Goal: Check status: Check status

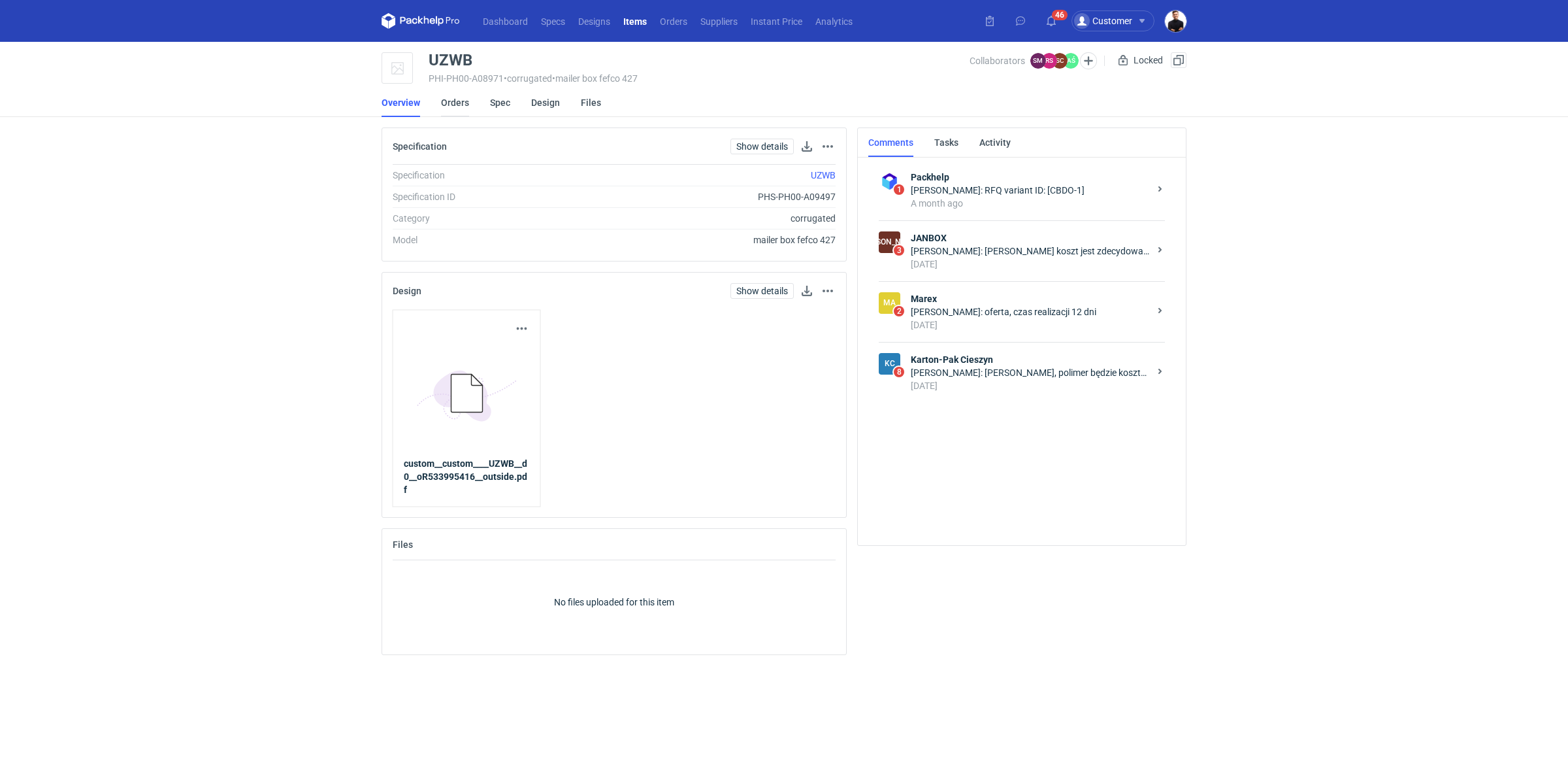
click at [464, 108] on link "Orders" at bounding box center [455, 102] width 28 height 29
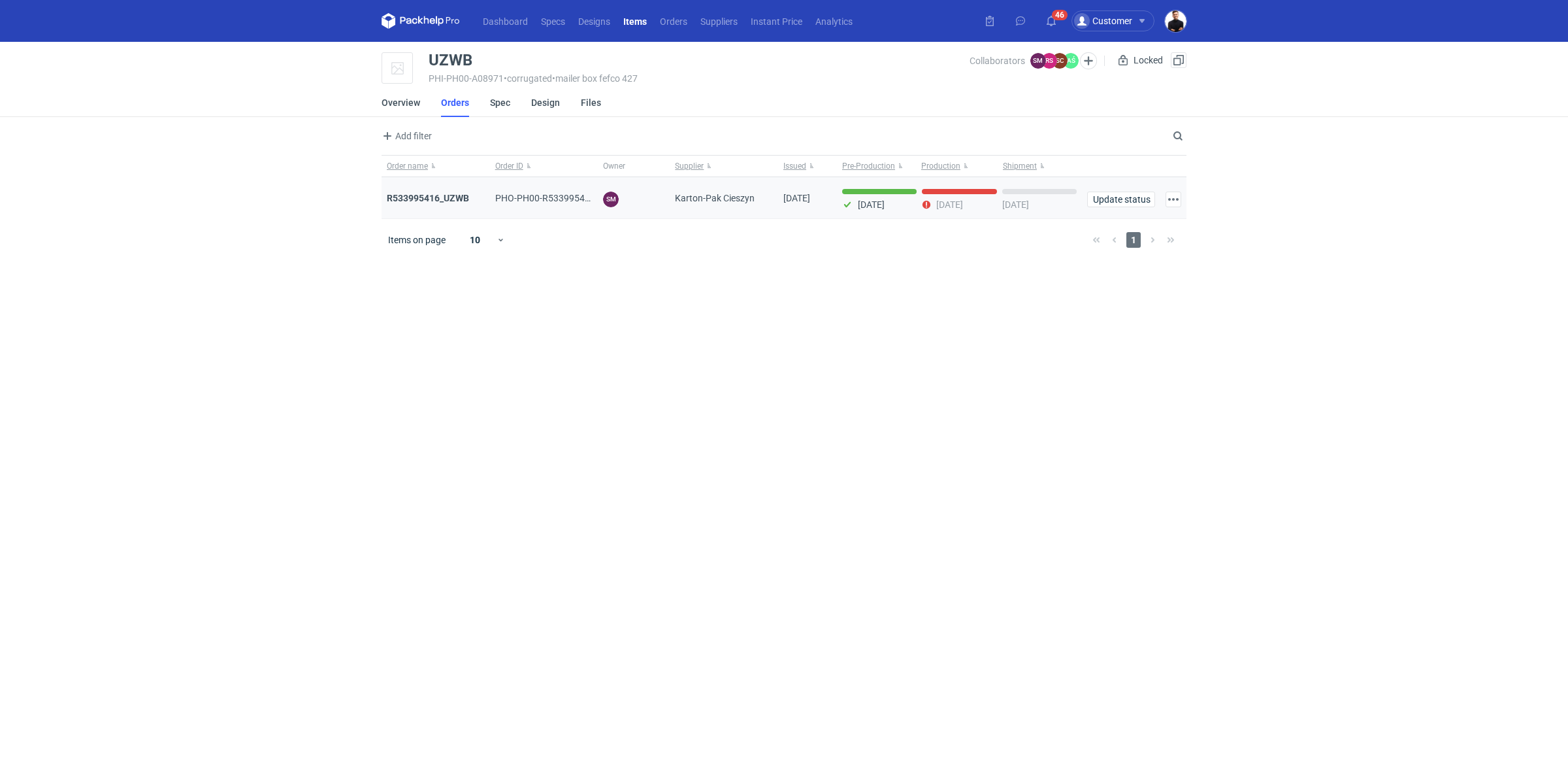
click at [457, 206] on div "R533995416_UZWB" at bounding box center [435, 198] width 108 height 42
click at [450, 195] on strong "R533995416_UZWB" at bounding box center [428, 198] width 82 height 11
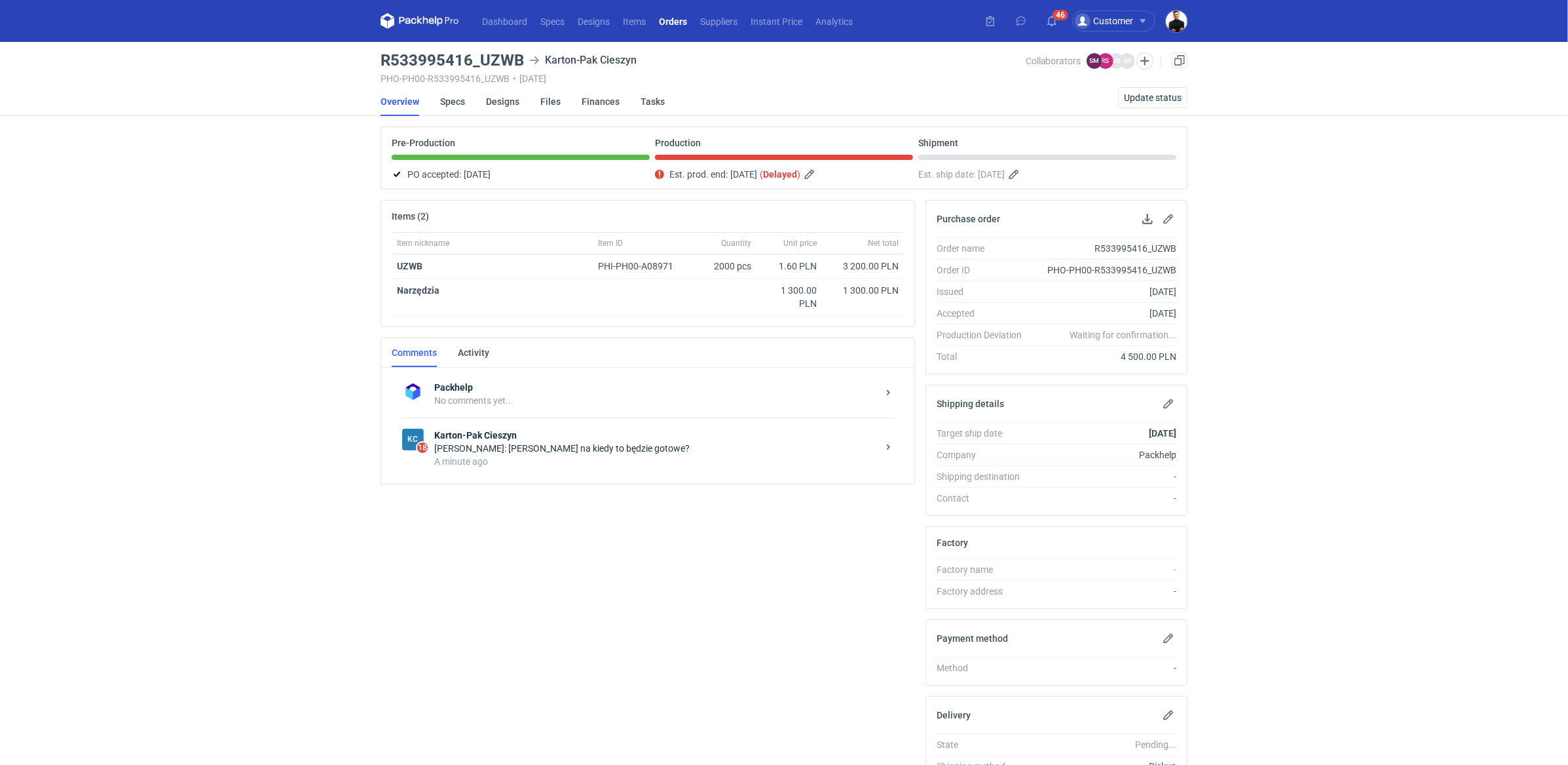
click at [594, 466] on div "KC 18 Karton-Pak Cieszyn [PERSON_NAME]: Panie Rafale na kiedy to będzie gotowe?…" at bounding box center [648, 448] width 491 height 61
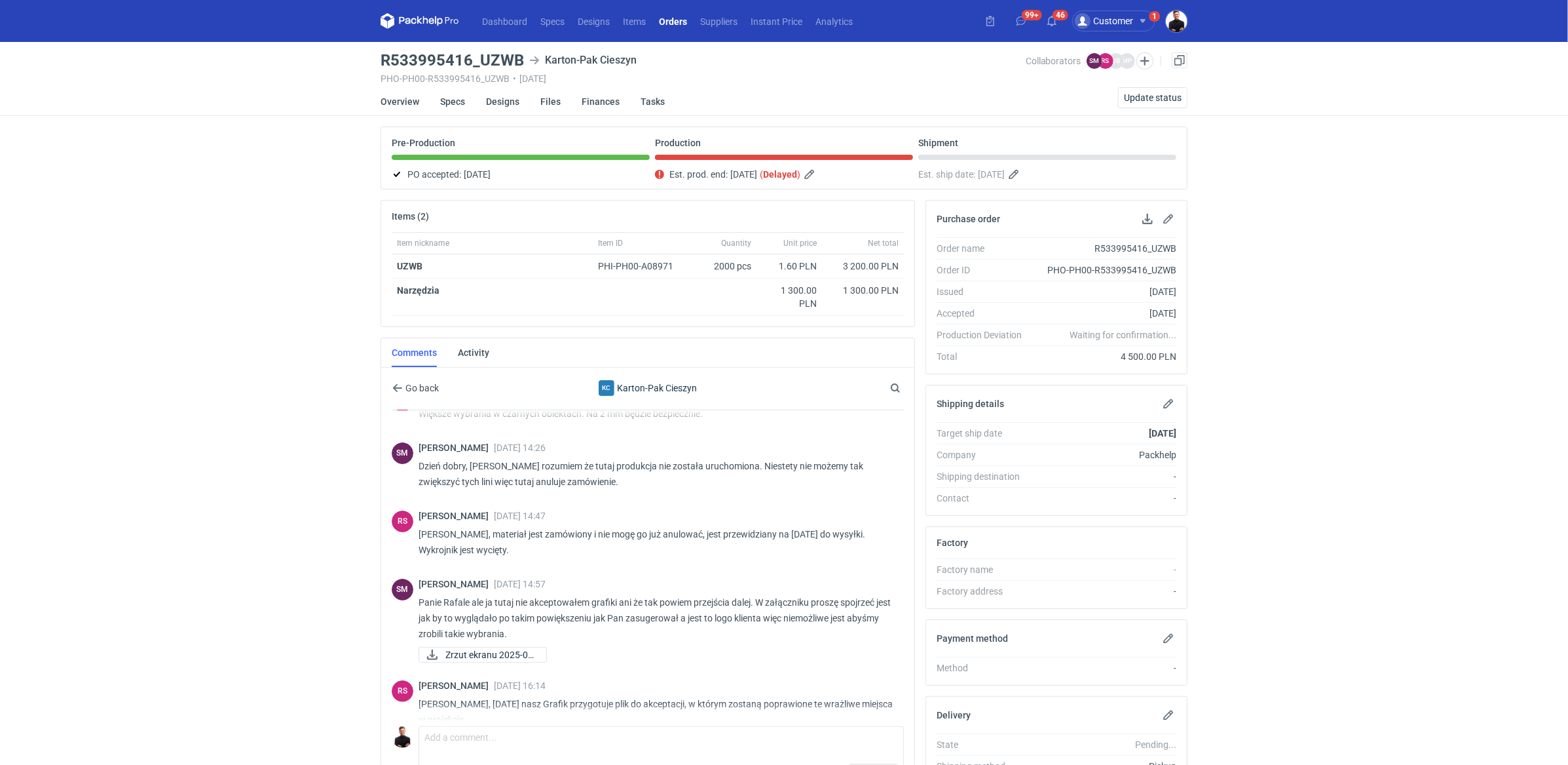
scroll to position [264, 0]
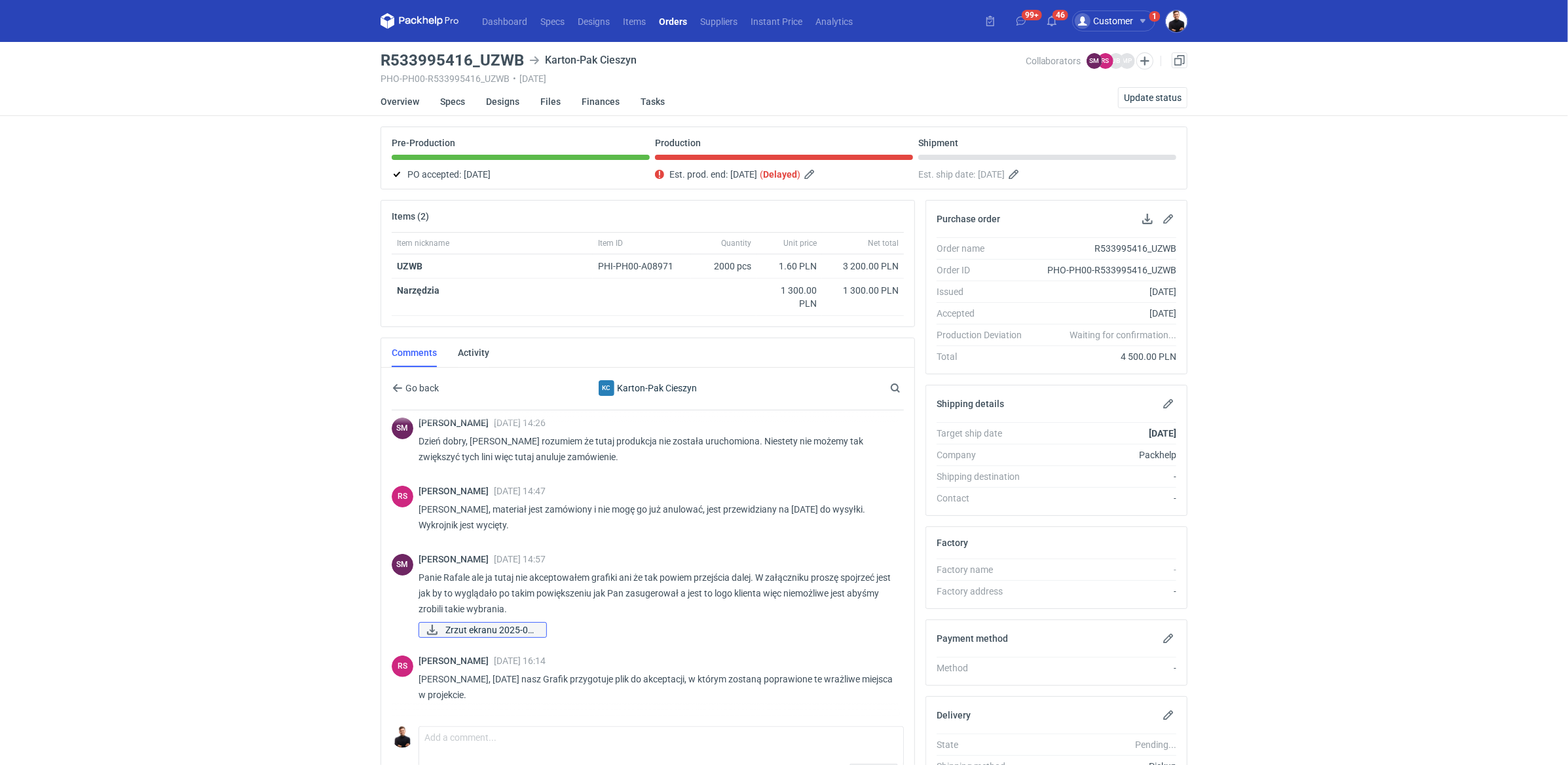
click at [480, 625] on span "Zrzut ekranu 2025-09..." at bounding box center [490, 630] width 90 height 14
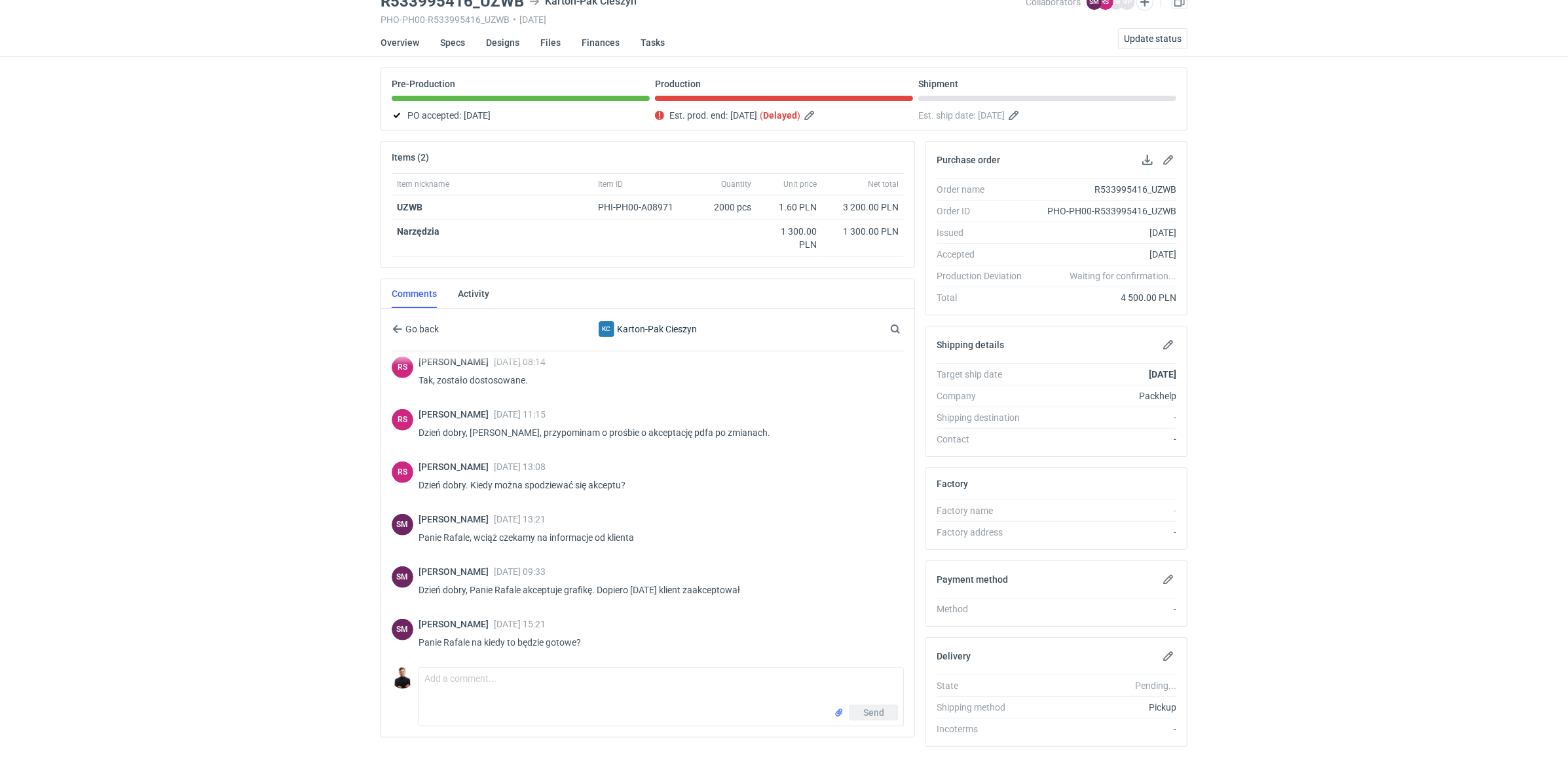
scroll to position [85, 0]
